Goal: Task Accomplishment & Management: Use online tool/utility

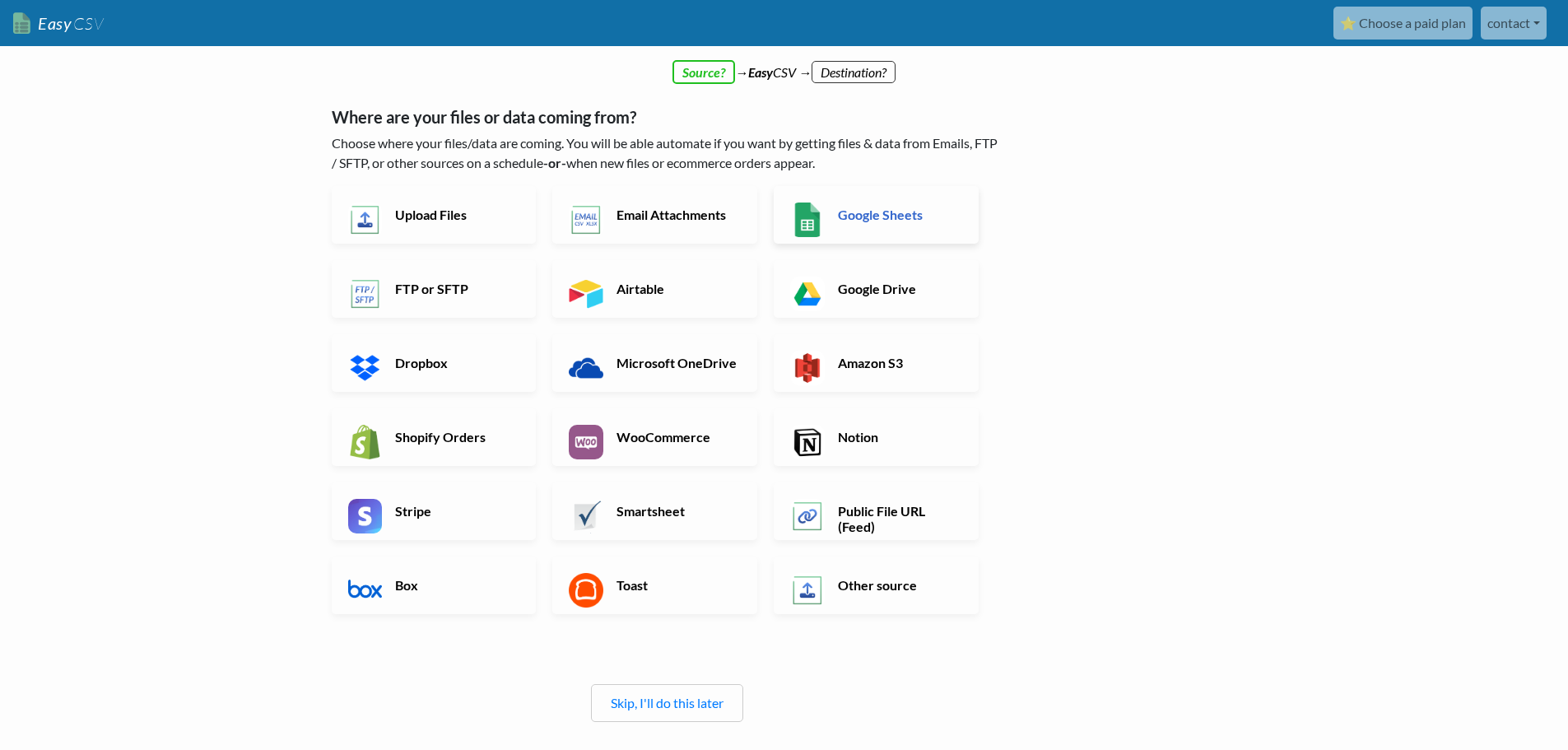
click at [892, 222] on h6 "Google Sheets" at bounding box center [898, 214] width 129 height 15
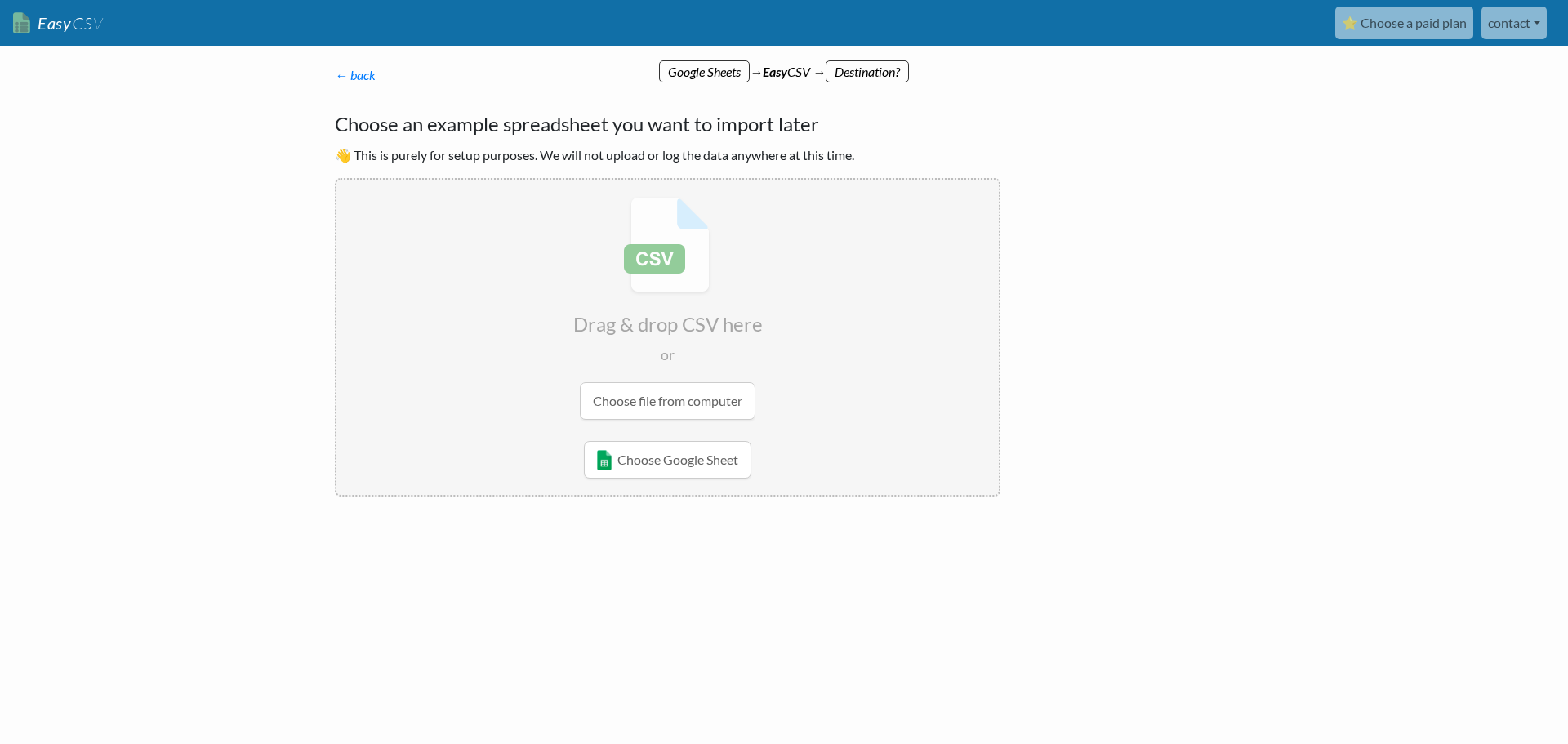
click at [356, 84] on p "← back Thanks for signing up! Set up your Import Flow and Upload Page in 1 minu…" at bounding box center [667, 75] width 665 height 19
click at [351, 70] on link "← back" at bounding box center [355, 75] width 41 height 15
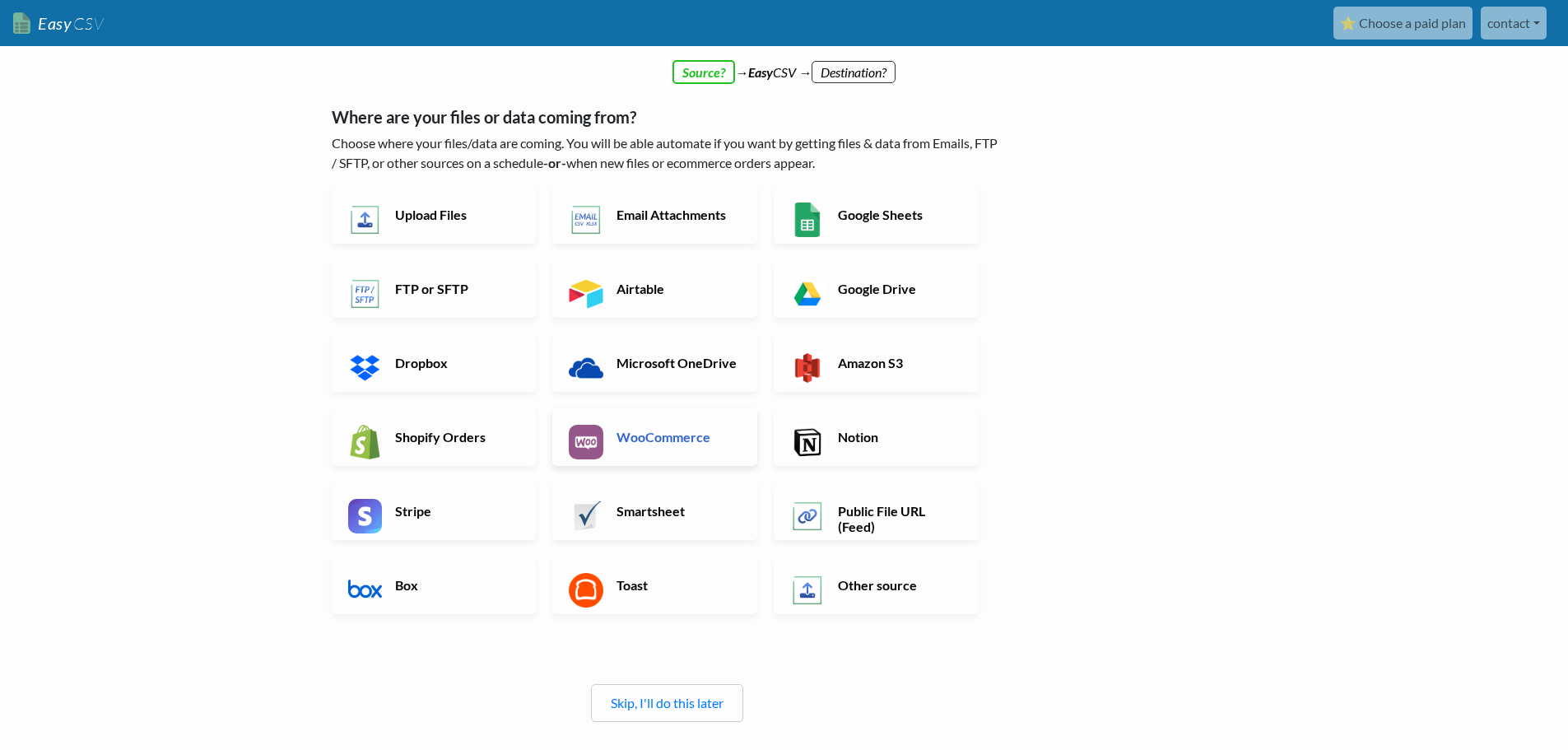
click at [649, 448] on link "WooCommerce" at bounding box center [655, 437] width 205 height 57
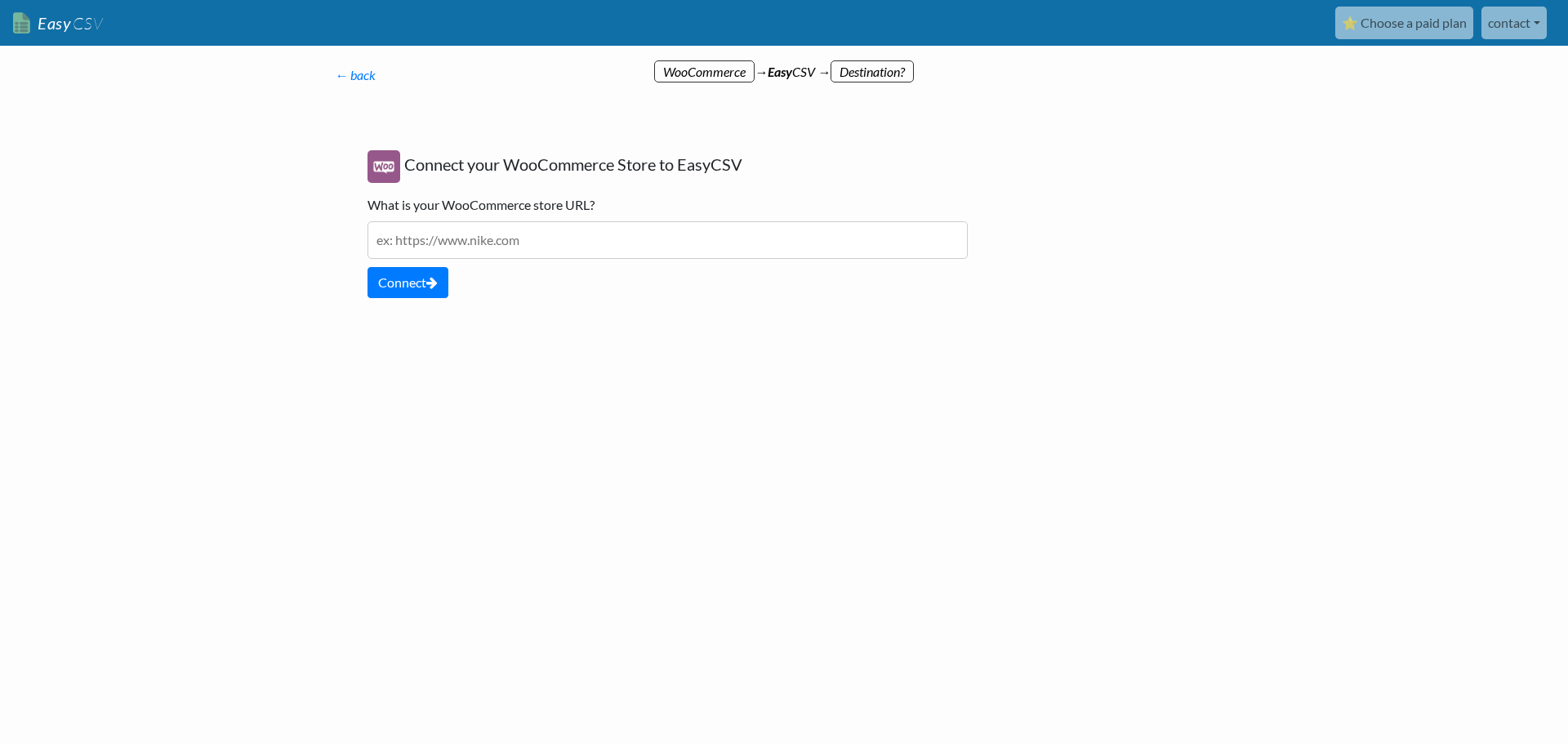
click at [1515, 24] on link "contact" at bounding box center [1514, 23] width 65 height 33
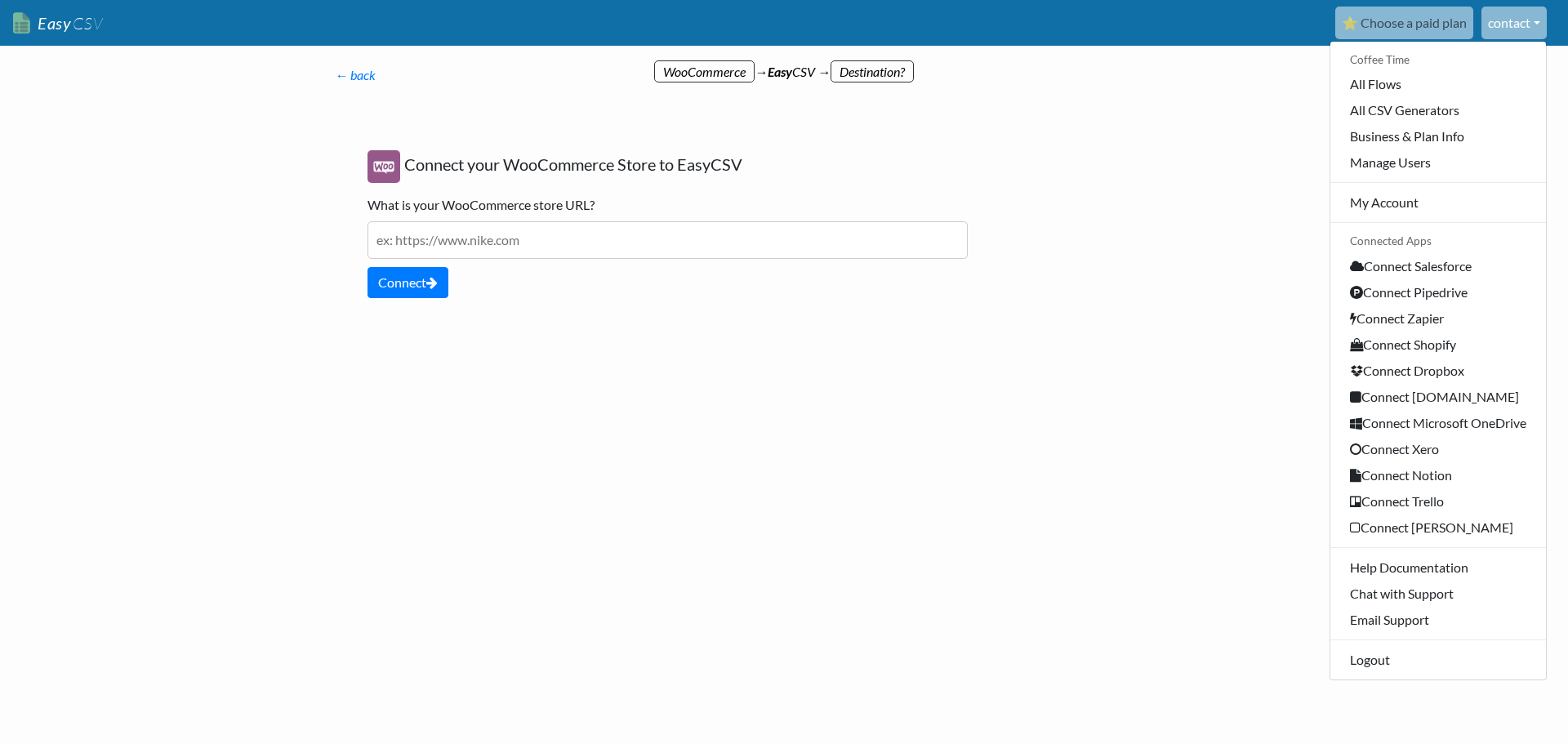
click at [1369, 189] on div "Coffee Time All Flows All CSV Generators Business & Plan Info Manage Users My A…" at bounding box center [1438, 360] width 217 height 639
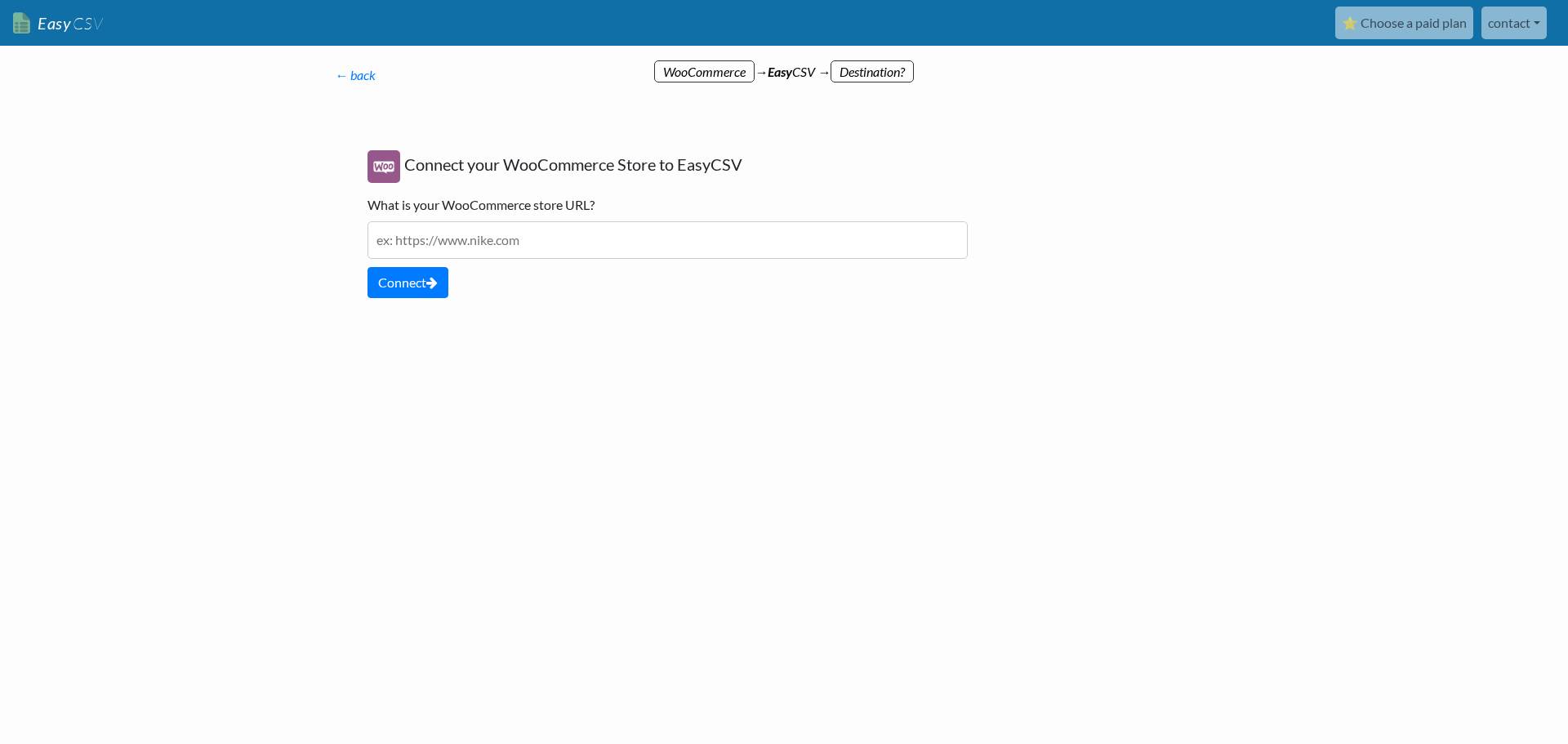
click at [1494, 18] on link "contact" at bounding box center [1514, 23] width 65 height 33
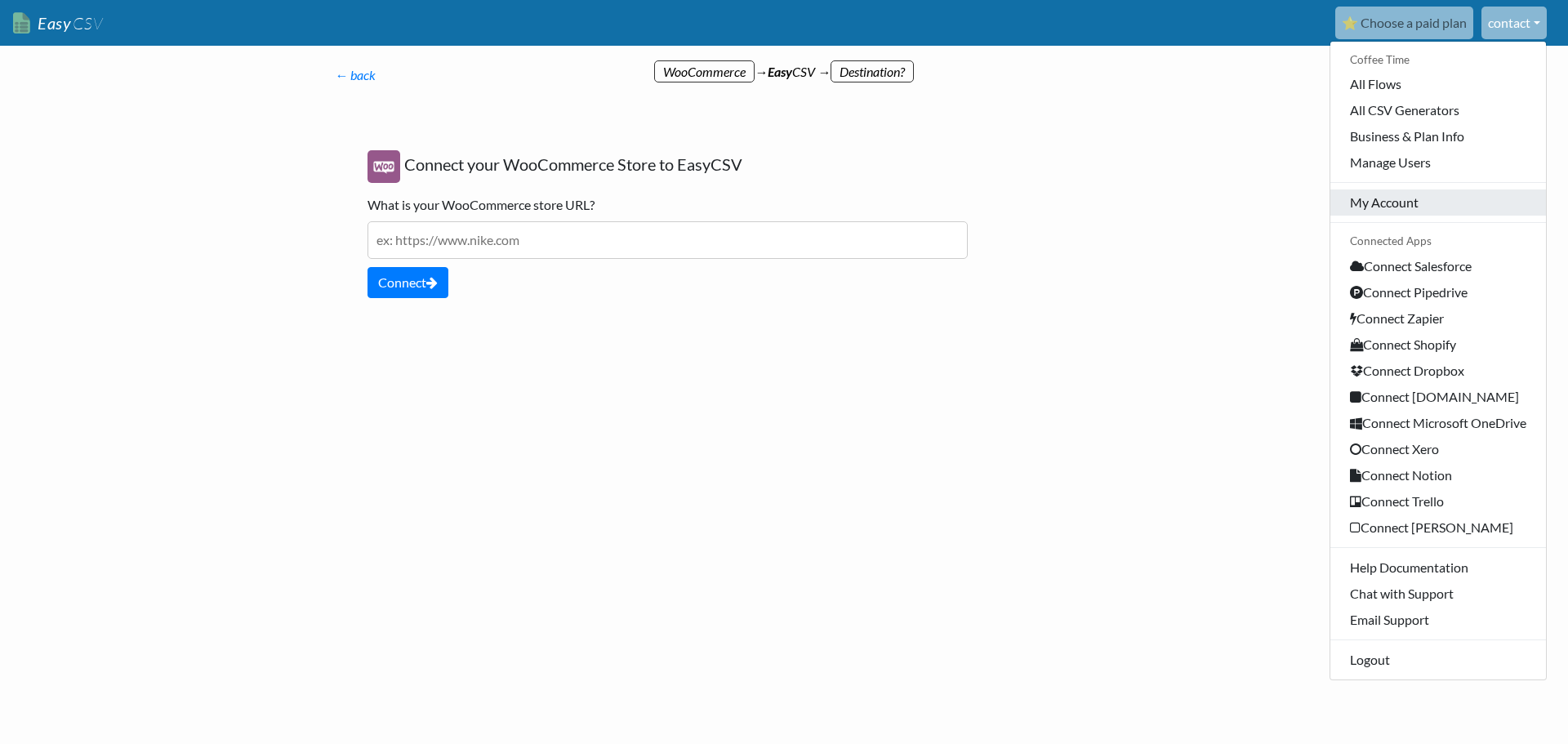
click at [1380, 201] on link "My Account" at bounding box center [1438, 203] width 215 height 26
